Goal: Task Accomplishment & Management: Manage account settings

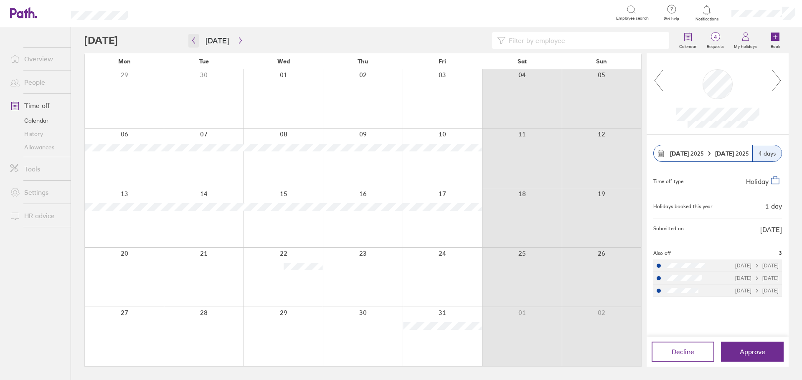
click at [195, 39] on icon "button" at bounding box center [193, 40] width 6 height 7
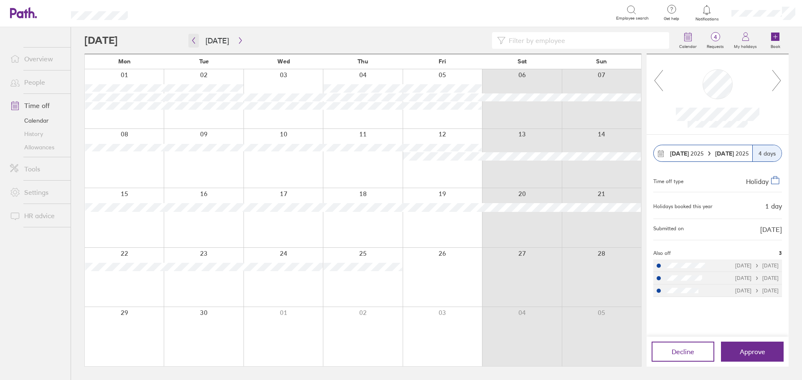
click at [192, 38] on icon "button" at bounding box center [193, 40] width 6 height 7
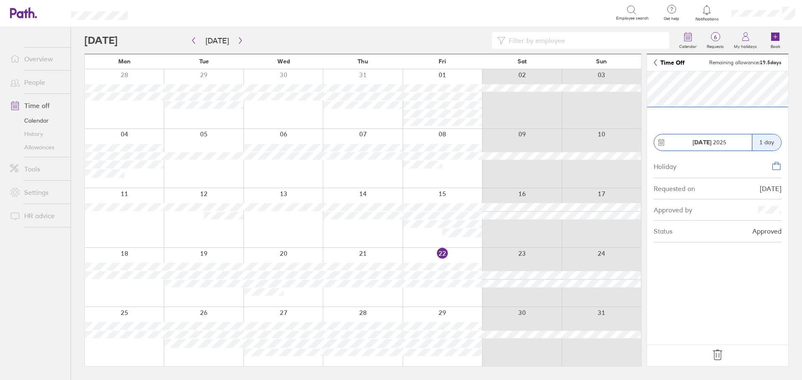
click at [716, 353] on icon at bounding box center [717, 355] width 9 height 10
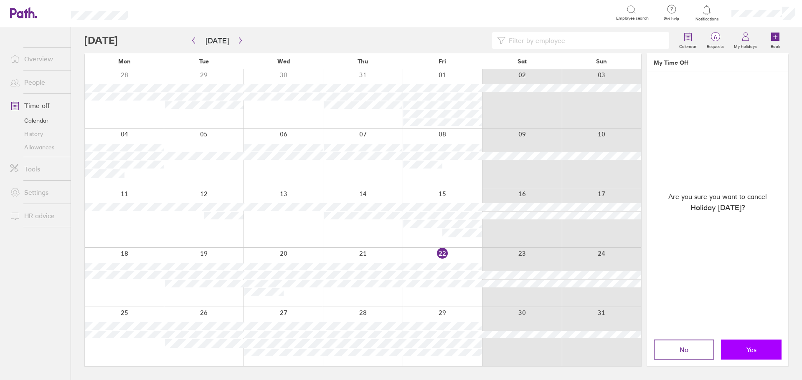
click at [745, 348] on button "Yes" at bounding box center [751, 350] width 61 height 20
